Goal: Task Accomplishment & Management: Use online tool/utility

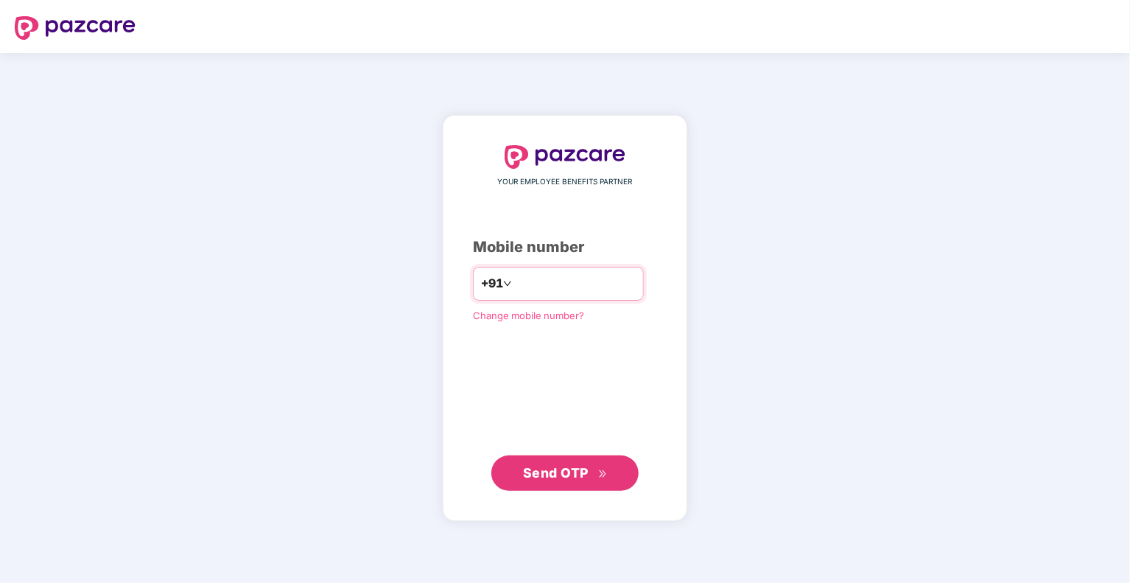
type input "**********"
click at [569, 488] on button "Send OTP" at bounding box center [564, 472] width 147 height 35
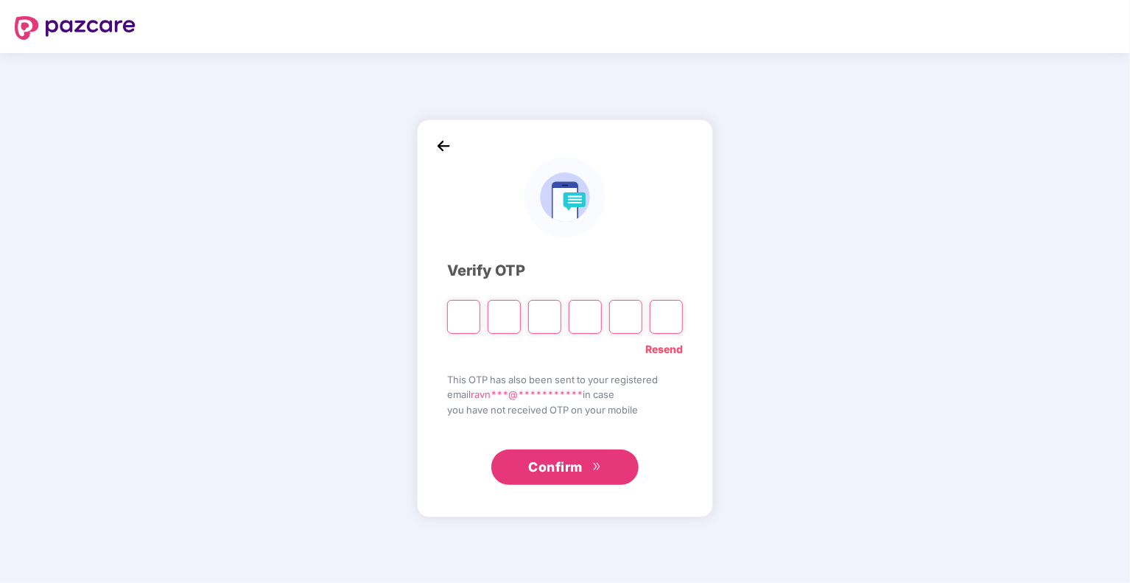
type input "*"
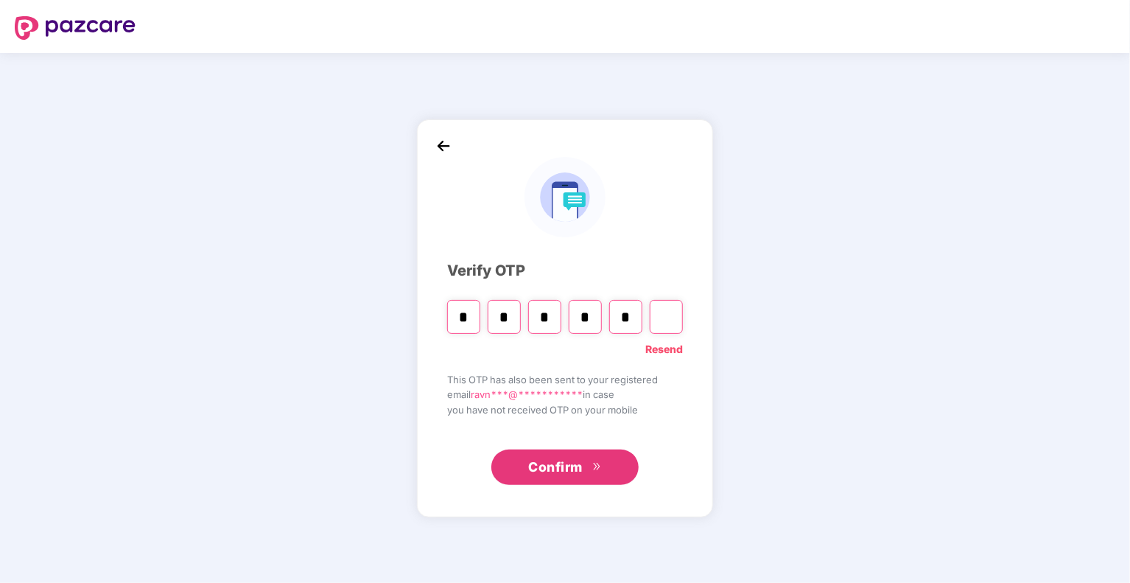
type input "*"
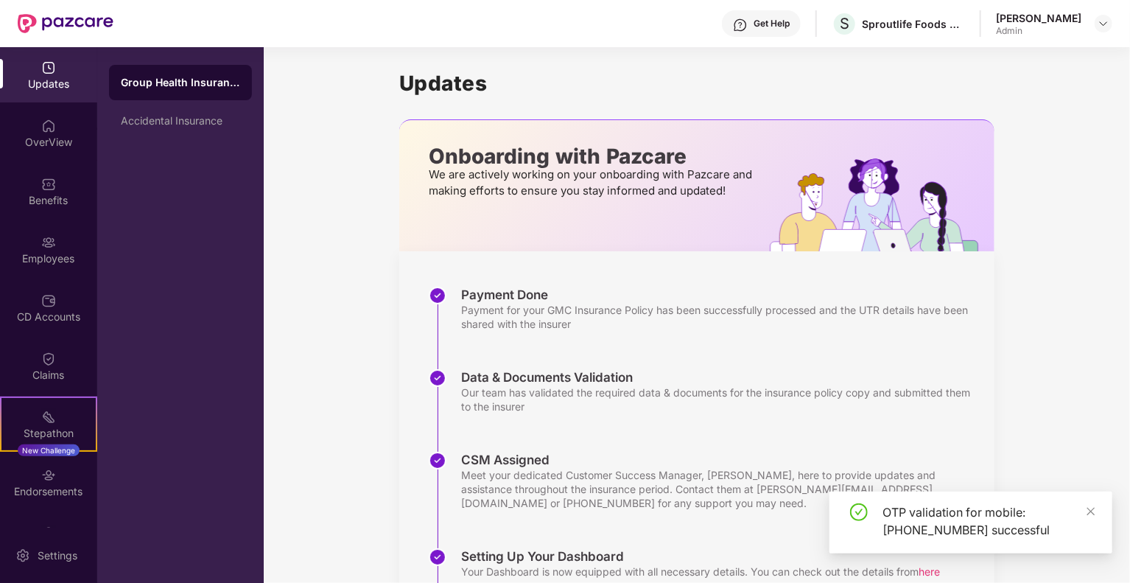
scroll to position [214, 0]
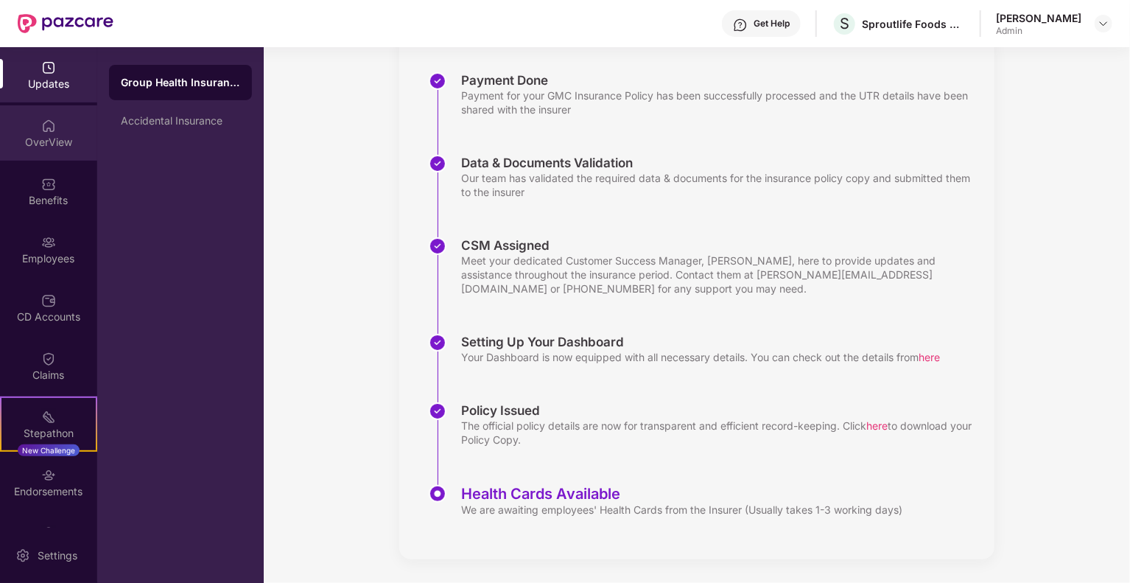
click at [53, 138] on div "OverView" at bounding box center [48, 142] width 97 height 15
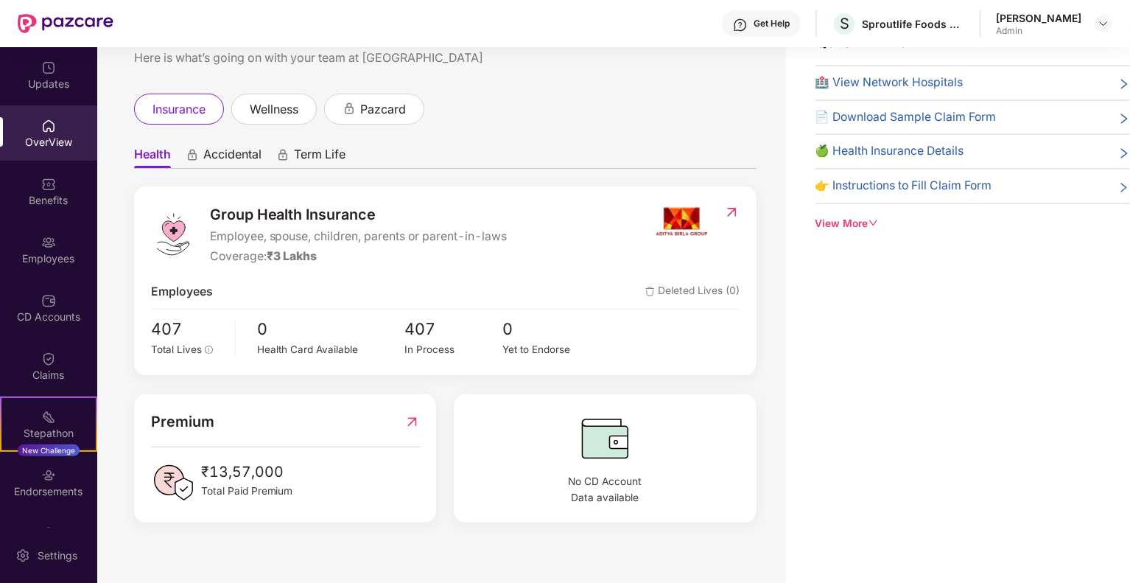
scroll to position [13, 0]
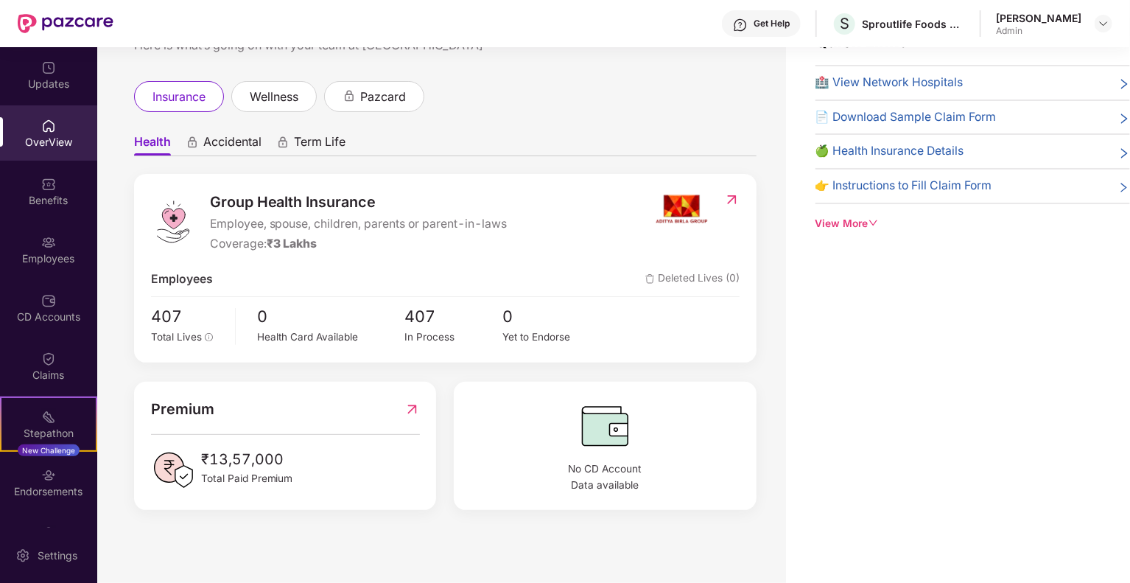
click at [59, 135] on div "OverView" at bounding box center [48, 142] width 97 height 15
click at [88, 44] on div at bounding box center [66, 23] width 96 height 47
click at [22, 89] on div "Updates" at bounding box center [48, 84] width 97 height 15
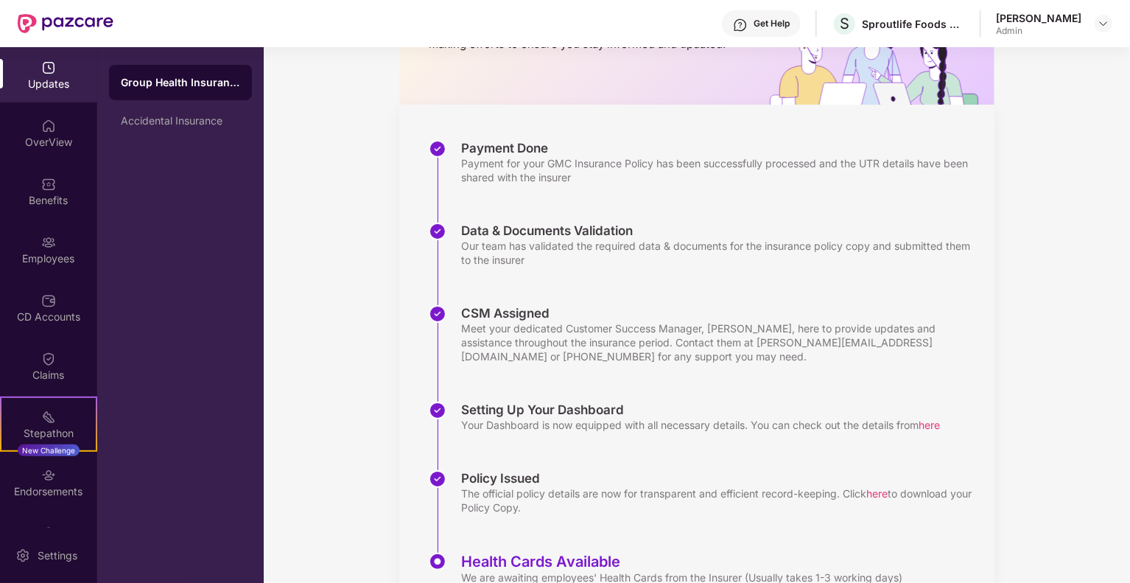
scroll to position [214, 0]
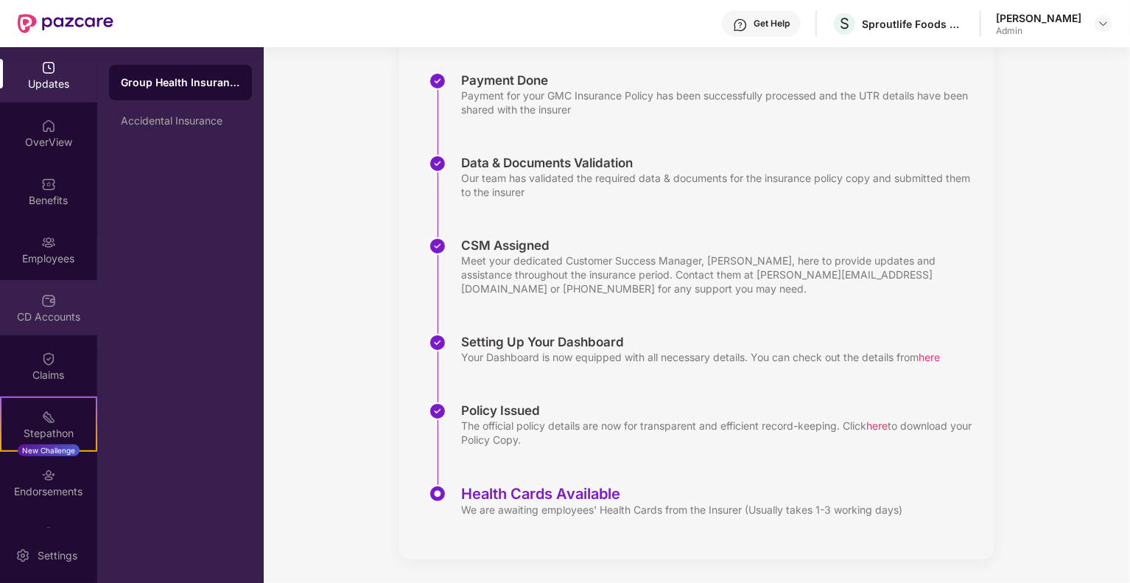
click at [64, 297] on div "CD Accounts" at bounding box center [48, 307] width 97 height 55
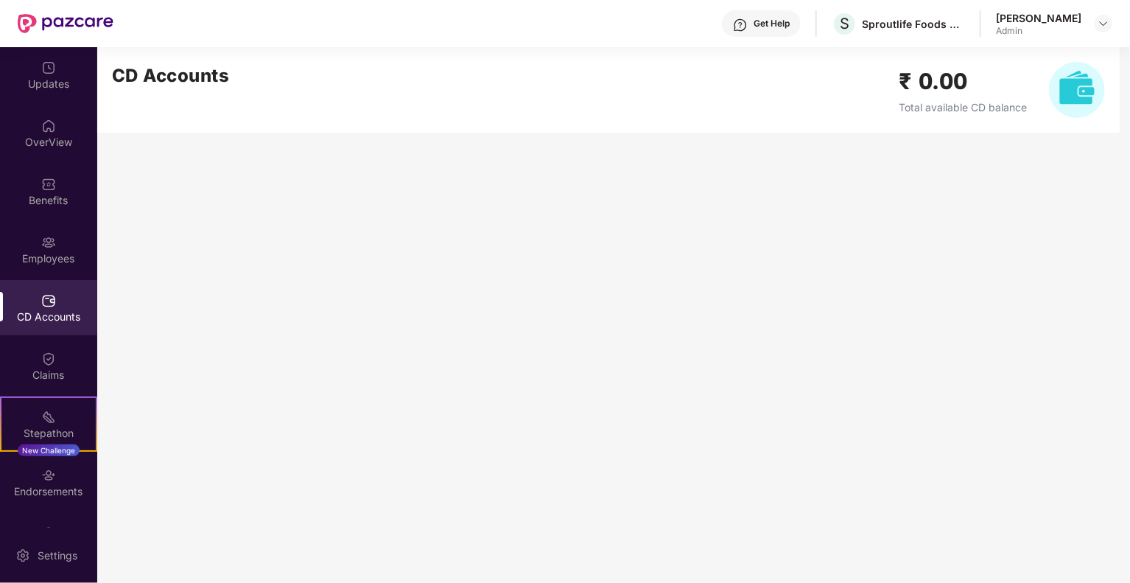
scroll to position [0, 0]
click at [50, 242] on img at bounding box center [48, 242] width 15 height 15
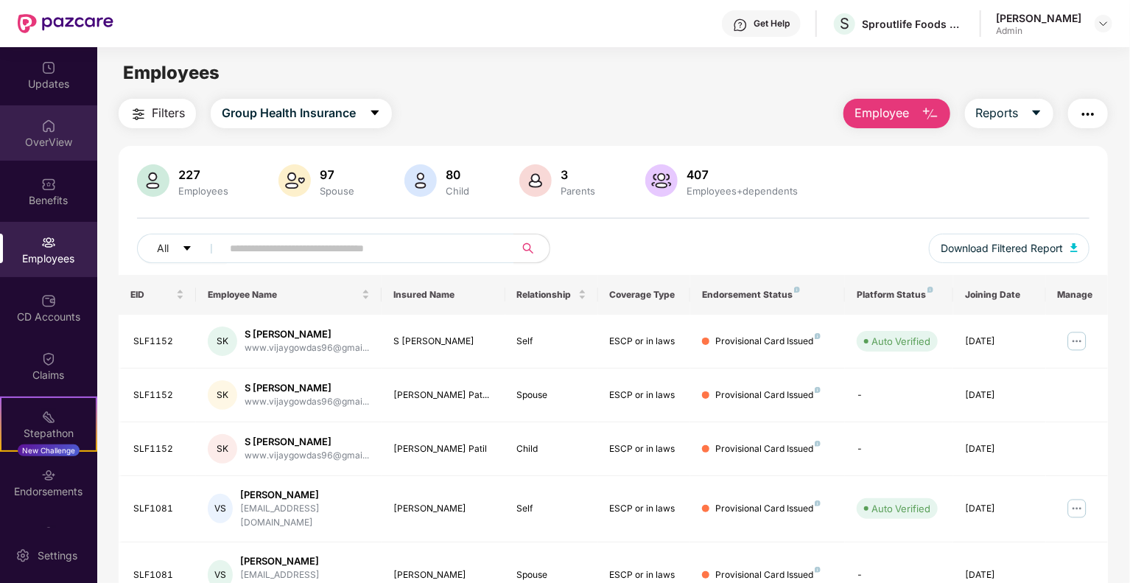
click at [74, 122] on div "OverView" at bounding box center [48, 132] width 97 height 55
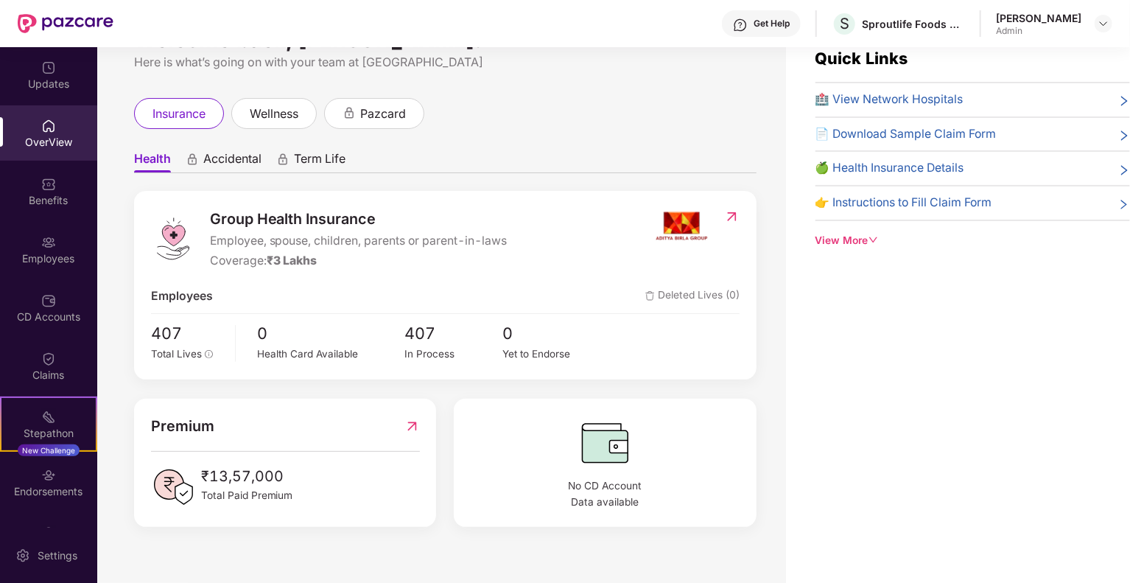
scroll to position [47, 0]
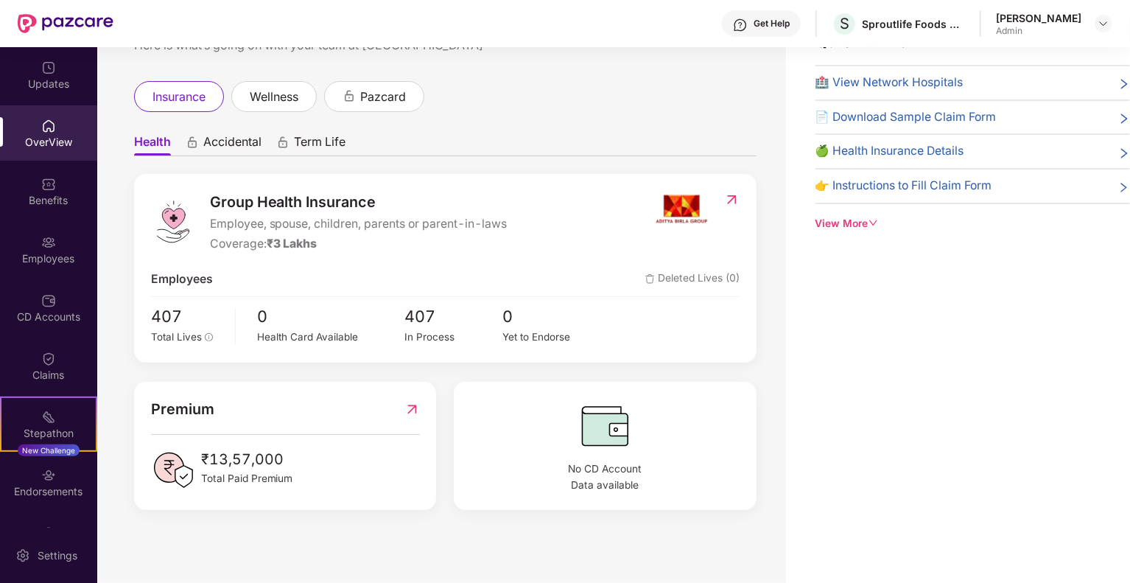
click at [831, 344] on div "Quick Links 🏥 View Network Hospitals 📄 Download Sample Claim Form 🍏 Health Insu…" at bounding box center [958, 291] width 344 height 583
